Goal: Navigation & Orientation: Find specific page/section

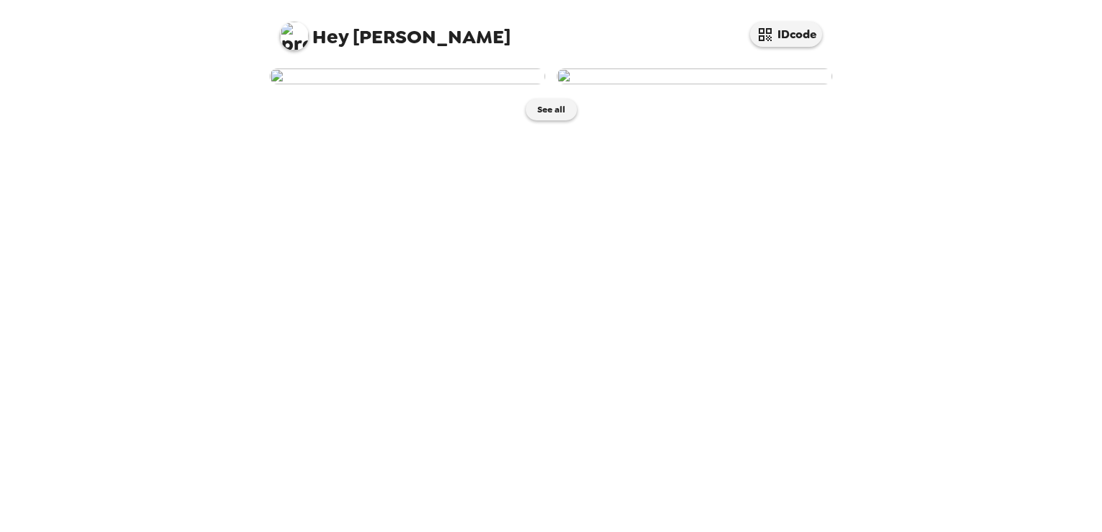
click at [333, 42] on span "Hey" at bounding box center [330, 37] width 36 height 26
click at [289, 36] on img at bounding box center [294, 36] width 29 height 29
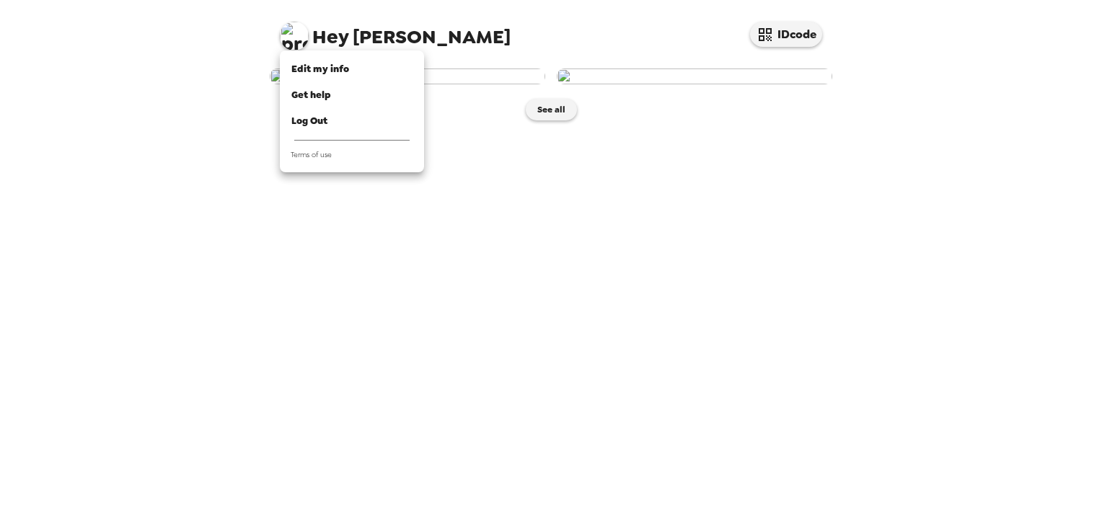
drag, startPoint x: 568, startPoint y: 451, endPoint x: 548, endPoint y: 436, distance: 25.2
click at [548, 436] on div at bounding box center [551, 266] width 1102 height 532
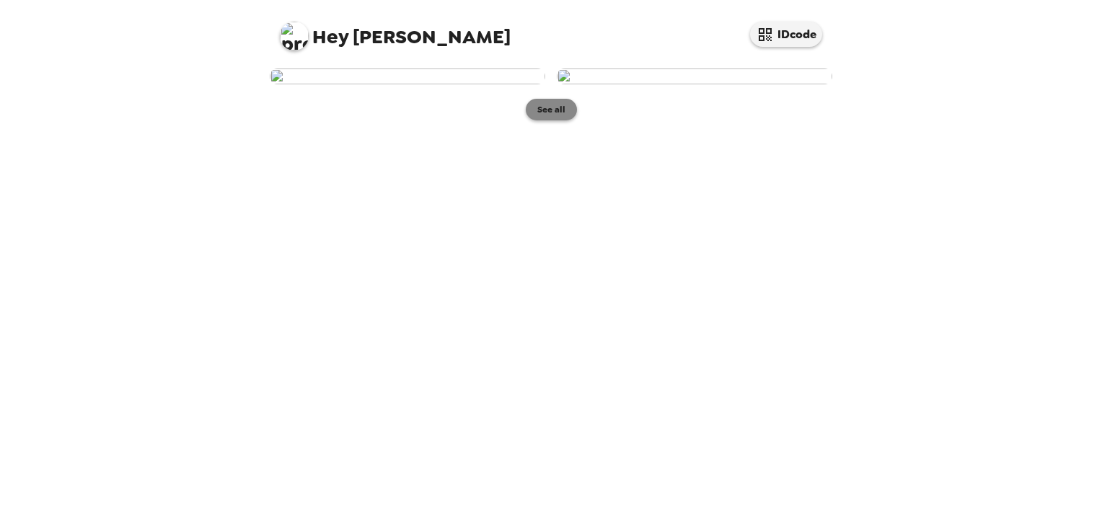
click at [545, 120] on button "See all" at bounding box center [551, 110] width 51 height 22
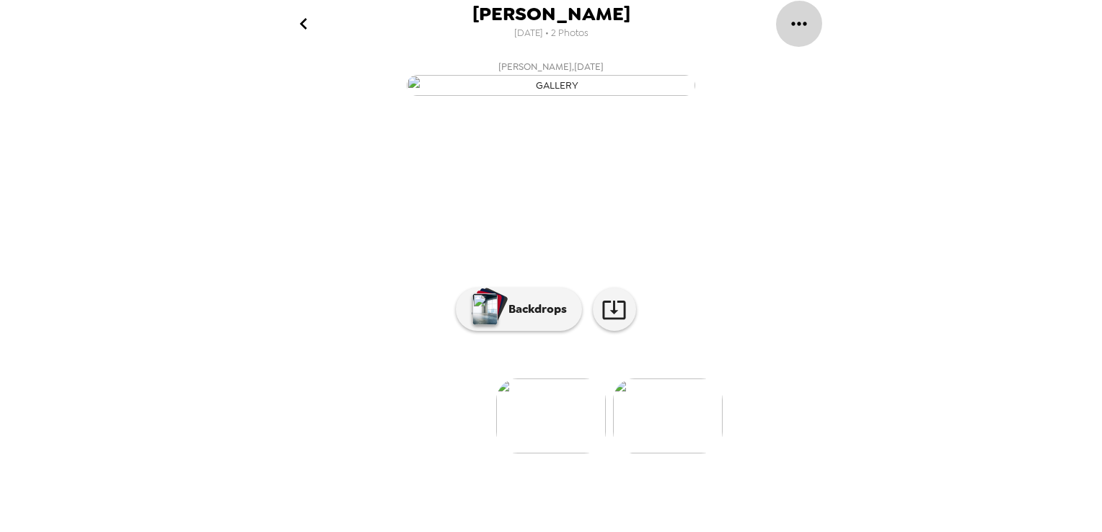
click at [794, 24] on icon "gallery menu" at bounding box center [798, 24] width 15 height 4
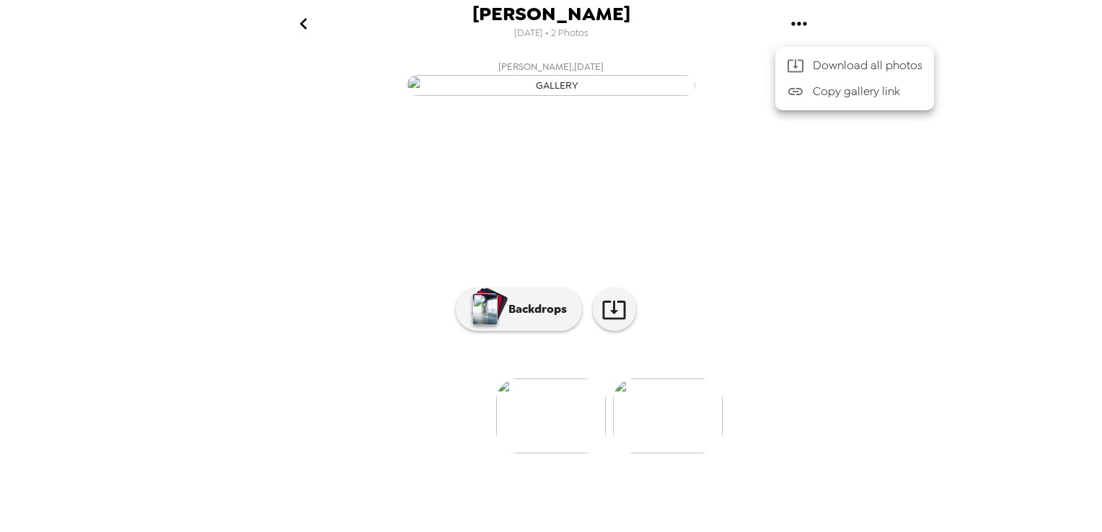
click at [326, 271] on div at bounding box center [551, 266] width 1102 height 532
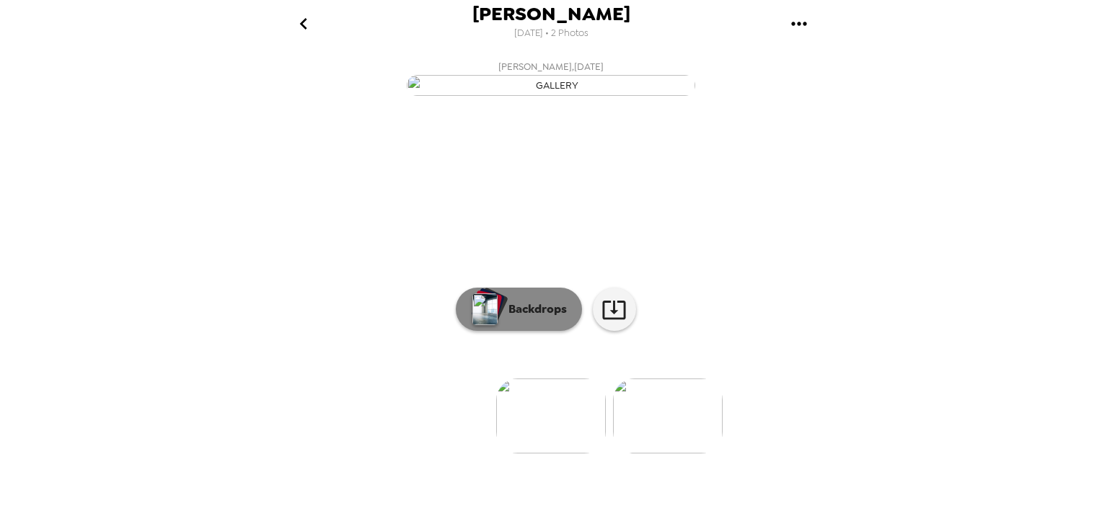
click at [519, 331] on button "Backdrops" at bounding box center [519, 309] width 126 height 43
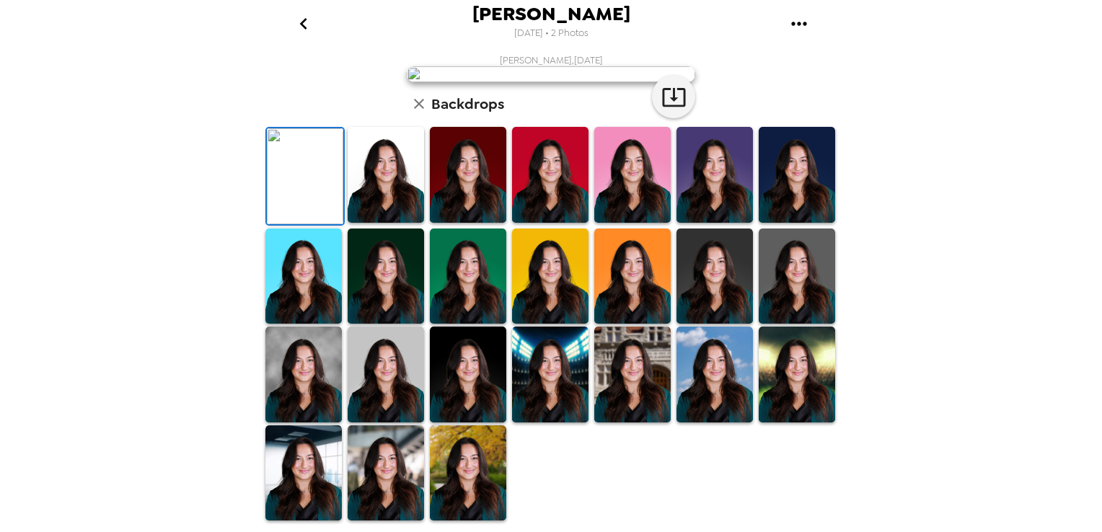
scroll to position [334, 0]
click at [372, 472] on img at bounding box center [386, 474] width 76 height 96
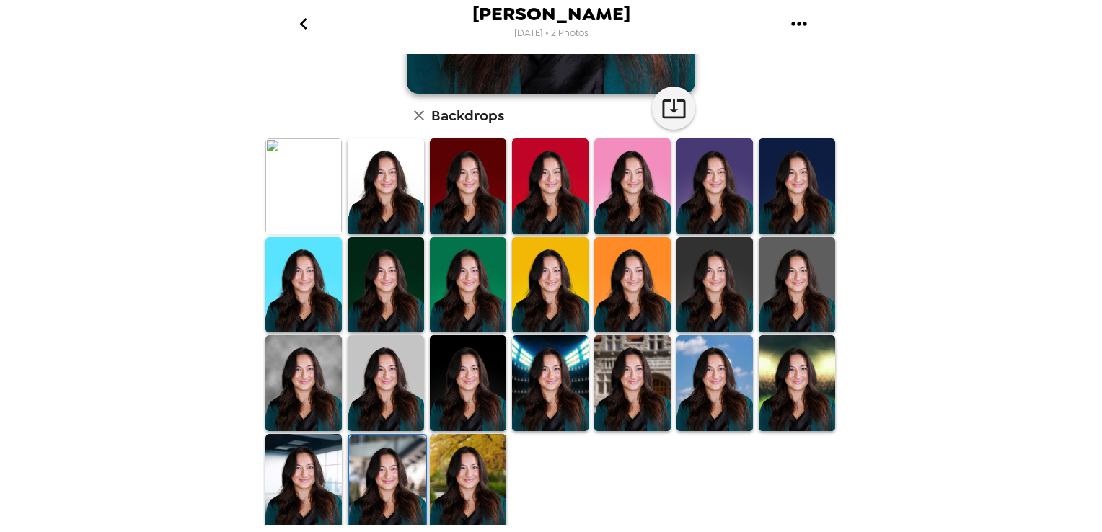
scroll to position [0, 0]
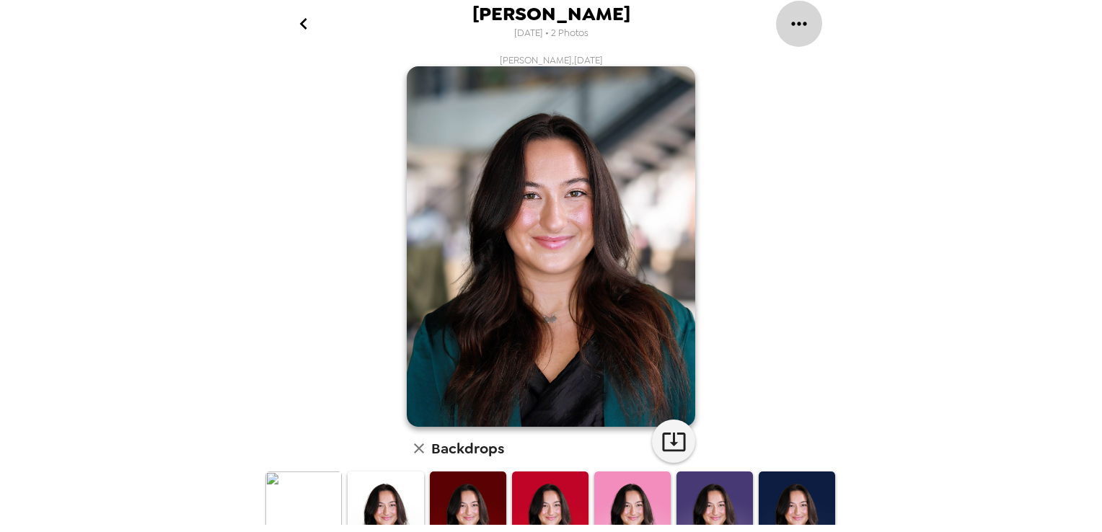
click at [798, 33] on icon "gallery menu" at bounding box center [799, 23] width 23 height 23
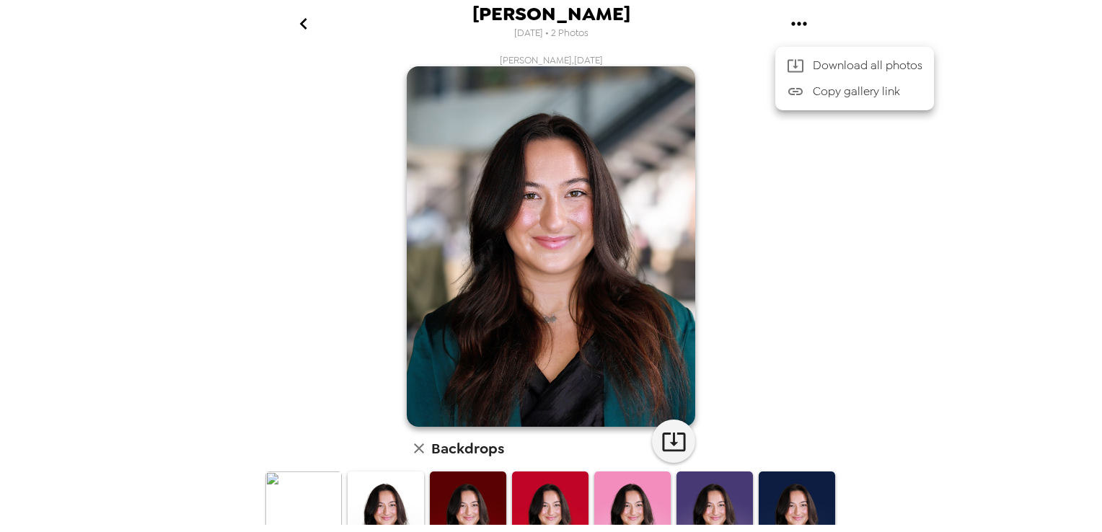
click at [916, 164] on div at bounding box center [551, 266] width 1102 height 532
click at [625, 137] on img at bounding box center [551, 246] width 289 height 361
drag, startPoint x: 625, startPoint y: 137, endPoint x: 918, endPoint y: 273, distance: 322.7
click at [918, 273] on div "[PERSON_NAME] [DATE] • 2 Photos [PERSON_NAME] , [DATE] Backdrops" at bounding box center [551, 266] width 1102 height 532
click at [442, 446] on h6 "Backdrops" at bounding box center [467, 448] width 73 height 23
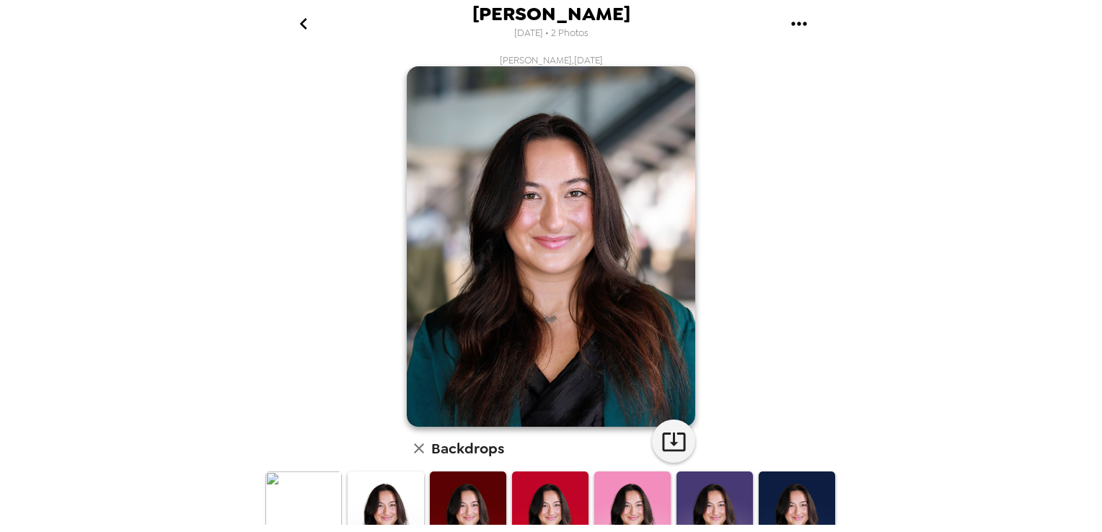
click at [964, 344] on div "[PERSON_NAME] [DATE] • 2 Photos [PERSON_NAME] , [DATE] Backdrops" at bounding box center [551, 266] width 1102 height 532
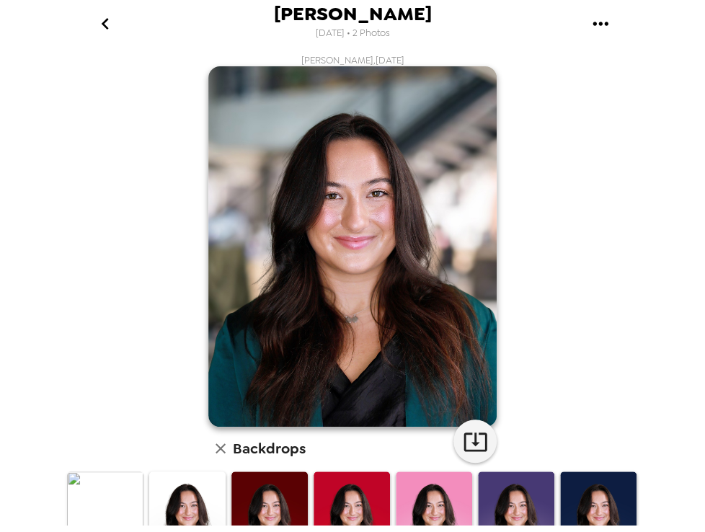
click at [433, 154] on img at bounding box center [352, 246] width 289 height 361
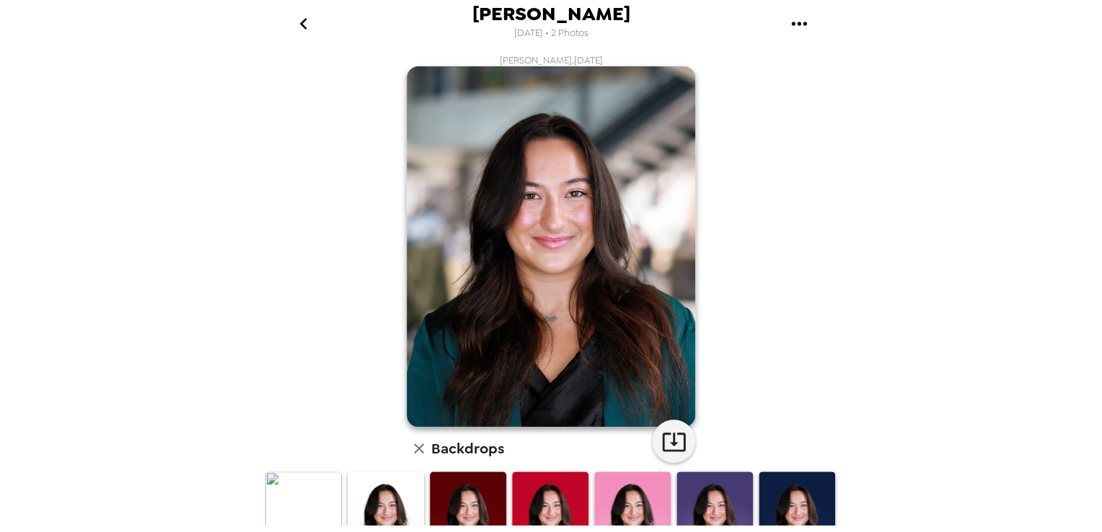
scroll to position [333, 0]
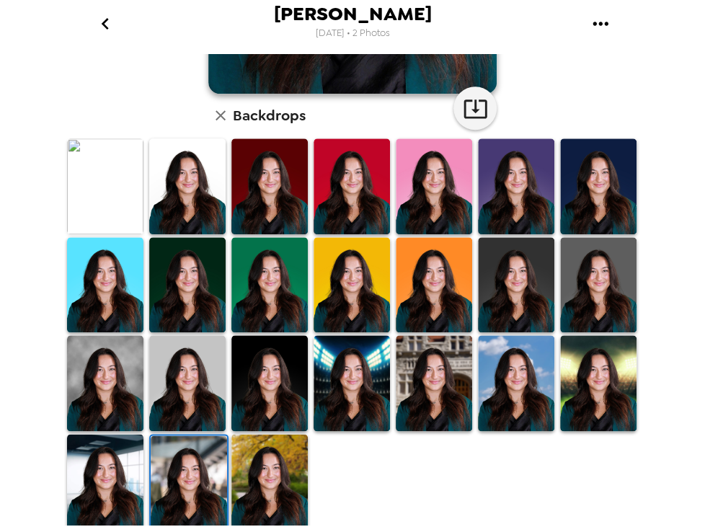
click at [177, 475] on img at bounding box center [189, 484] width 76 height 96
click at [190, 479] on img at bounding box center [189, 484] width 76 height 96
click at [611, 72] on div "[PERSON_NAME] , [DATE] Backdrops" at bounding box center [352, 127] width 577 height 813
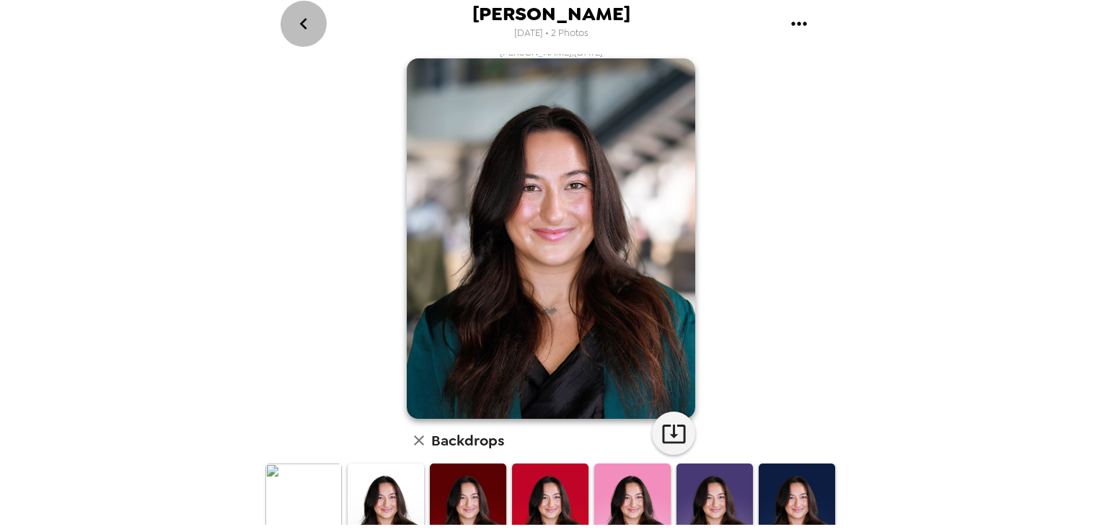
scroll to position [0, 0]
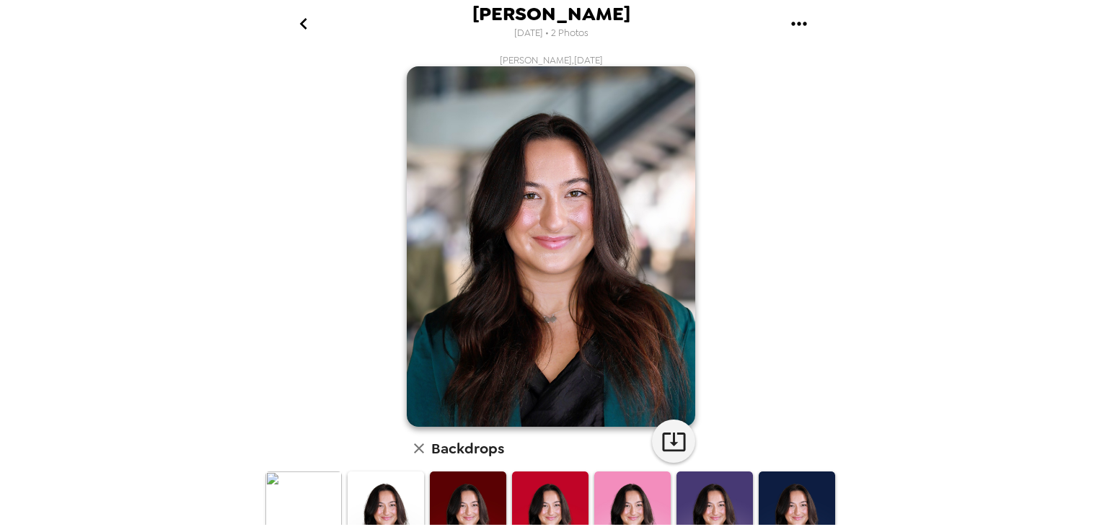
drag, startPoint x: 646, startPoint y: 102, endPoint x: 961, endPoint y: 155, distance: 318.9
click at [961, 155] on div "[PERSON_NAME] [DATE] • 2 Photos [PERSON_NAME] , [DATE] Backdrops" at bounding box center [551, 266] width 1102 height 532
click at [643, 120] on img at bounding box center [551, 246] width 289 height 361
click at [1031, 94] on div "[PERSON_NAME] [DATE] • 2 Photos [PERSON_NAME] , [DATE] Backdrops" at bounding box center [551, 266] width 1102 height 532
